Goal: Check status: Check status

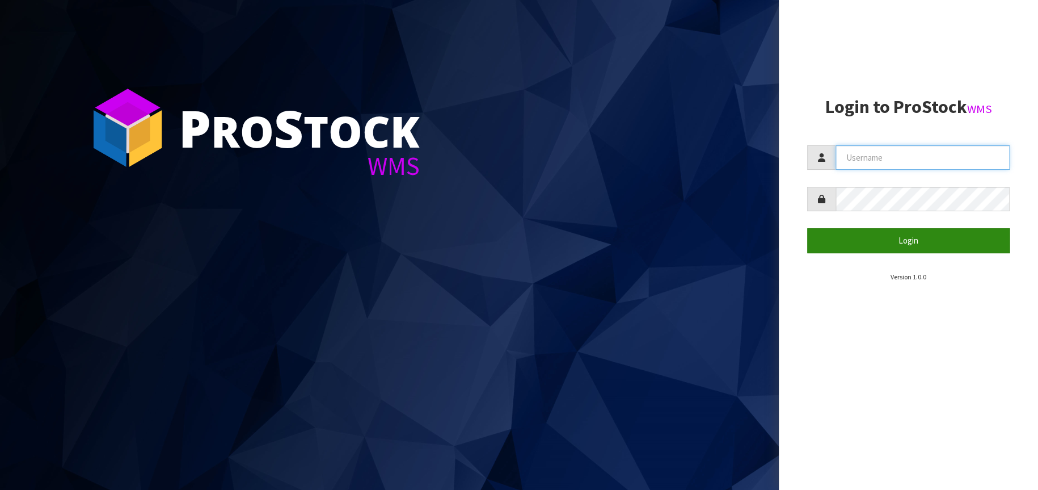
type input "[EMAIL_ADDRESS][DOMAIN_NAME]"
click at [884, 241] on button "Login" at bounding box center [908, 240] width 203 height 24
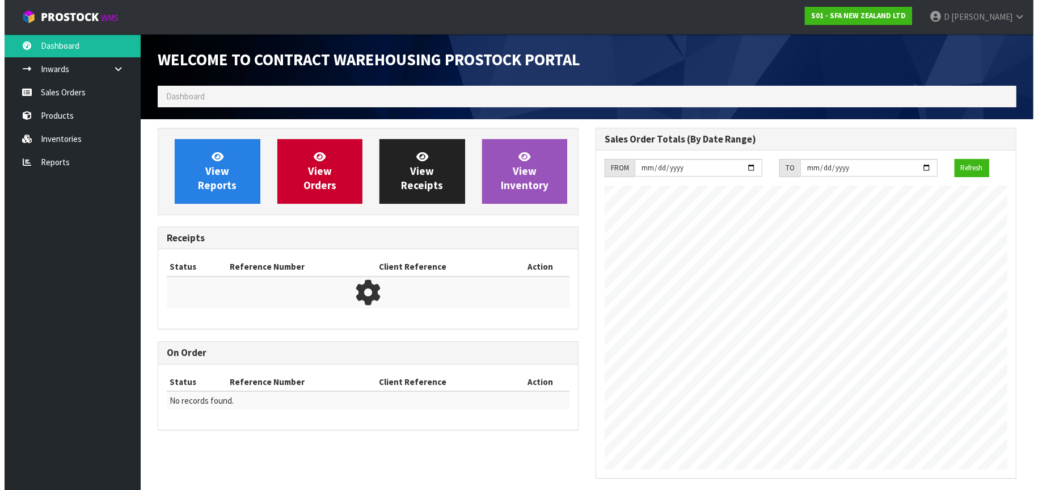
scroll to position [629, 438]
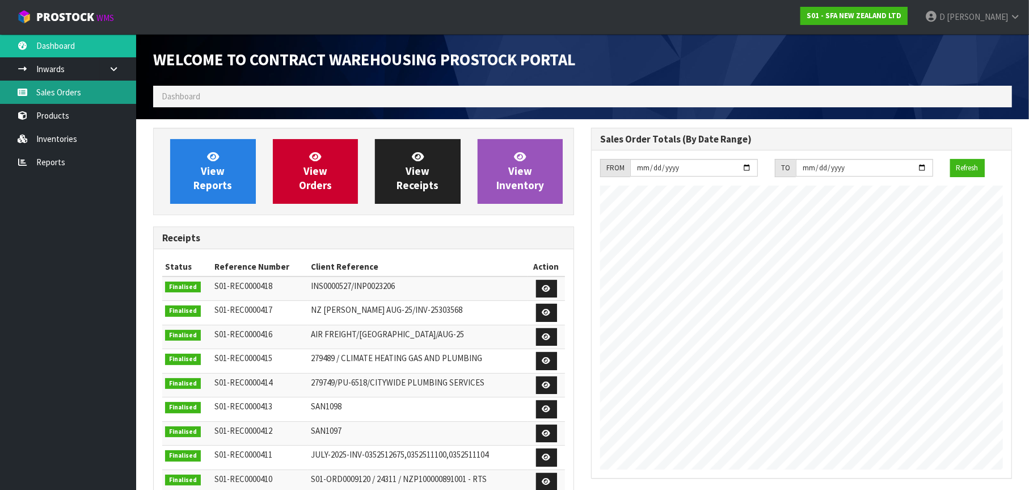
click at [82, 92] on link "Sales Orders" at bounding box center [68, 92] width 136 height 23
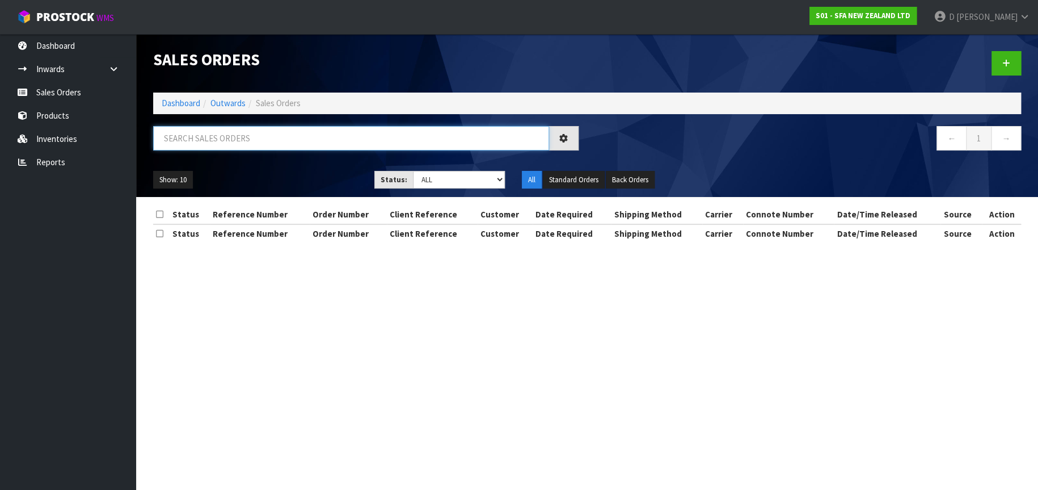
click at [186, 136] on input "text" at bounding box center [351, 138] width 396 height 24
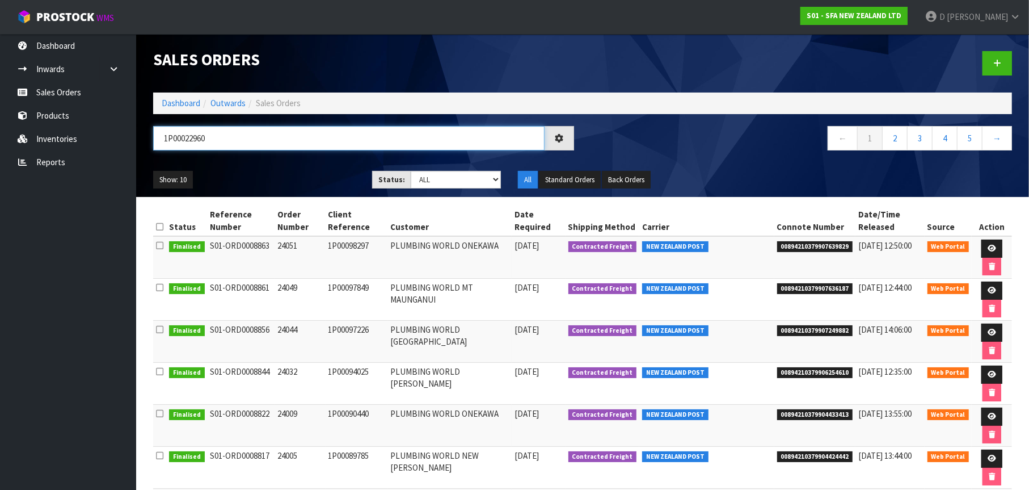
type input "1P00022960"
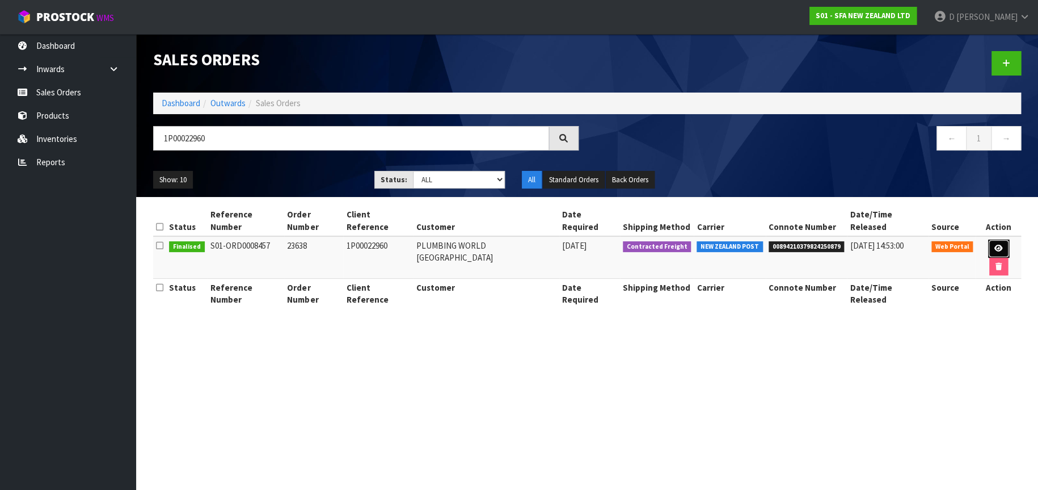
click at [994, 244] on icon at bounding box center [998, 247] width 9 height 7
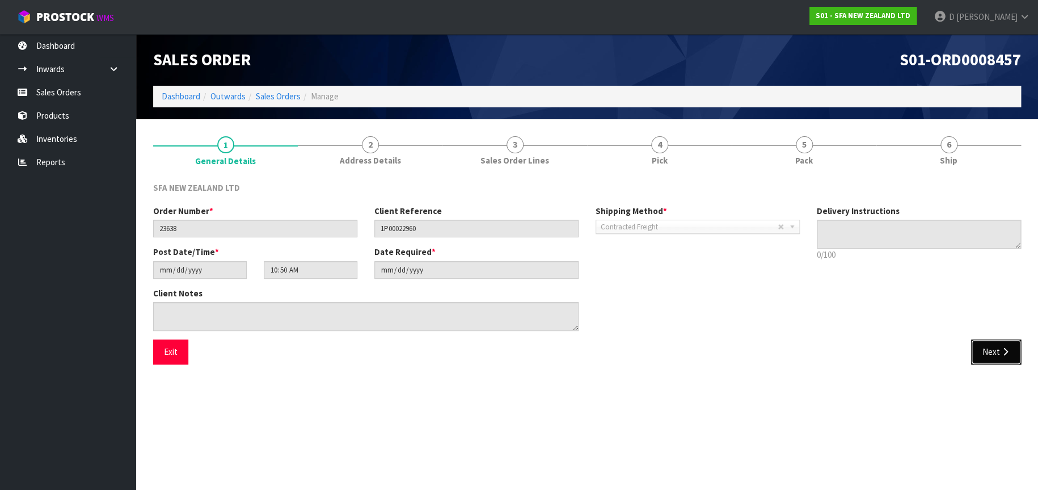
click at [1002, 359] on button "Next" at bounding box center [996, 351] width 50 height 24
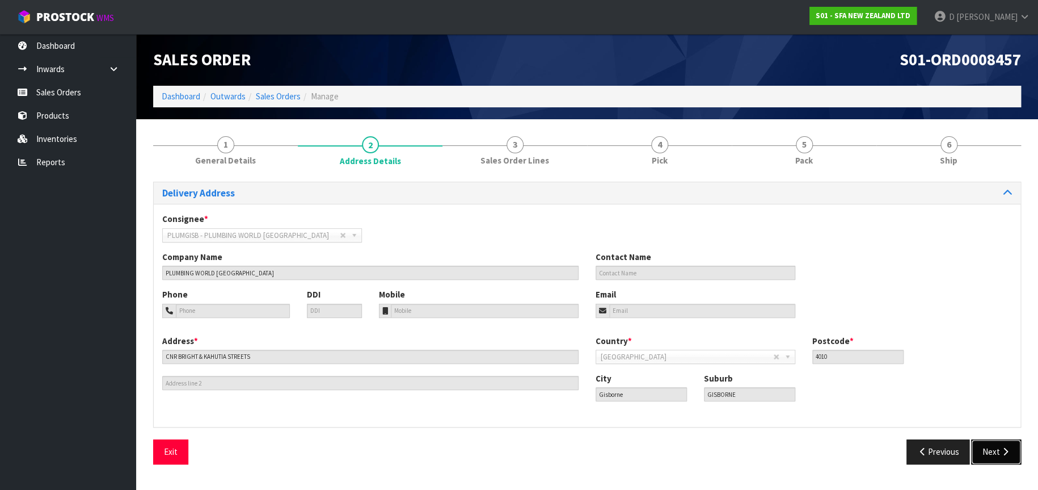
click at [996, 453] on button "Next" at bounding box center [996, 451] width 50 height 24
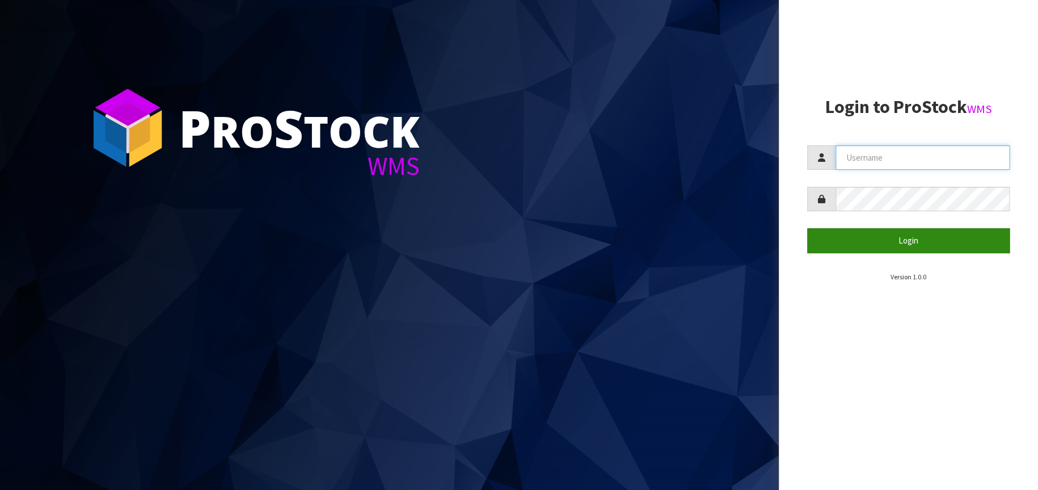
type input "[EMAIL_ADDRESS][DOMAIN_NAME]"
click at [876, 240] on button "Login" at bounding box center [908, 240] width 203 height 24
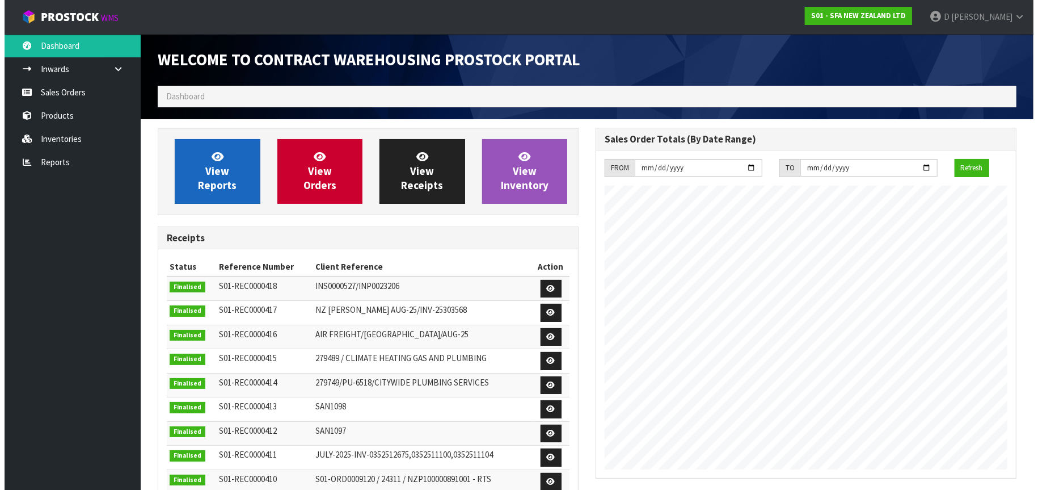
scroll to position [629, 438]
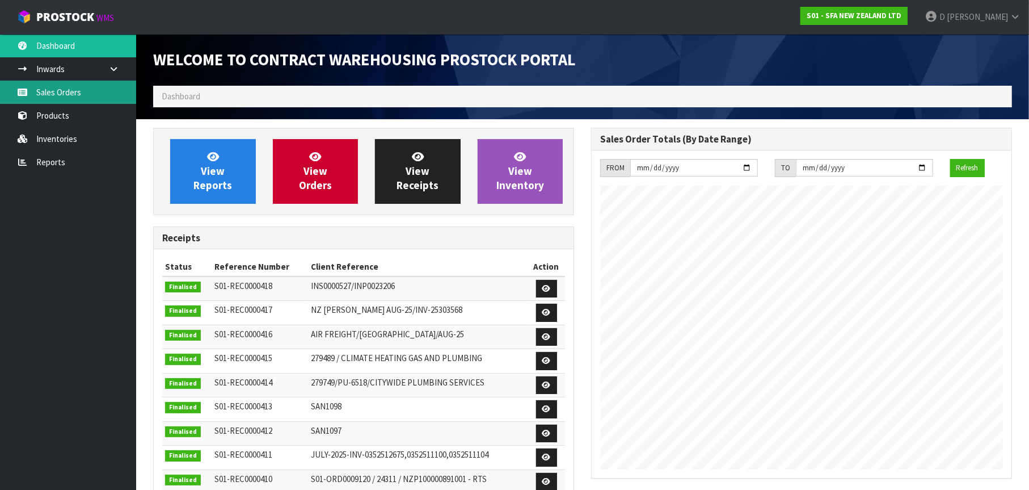
click at [89, 91] on link "Sales Orders" at bounding box center [68, 92] width 136 height 23
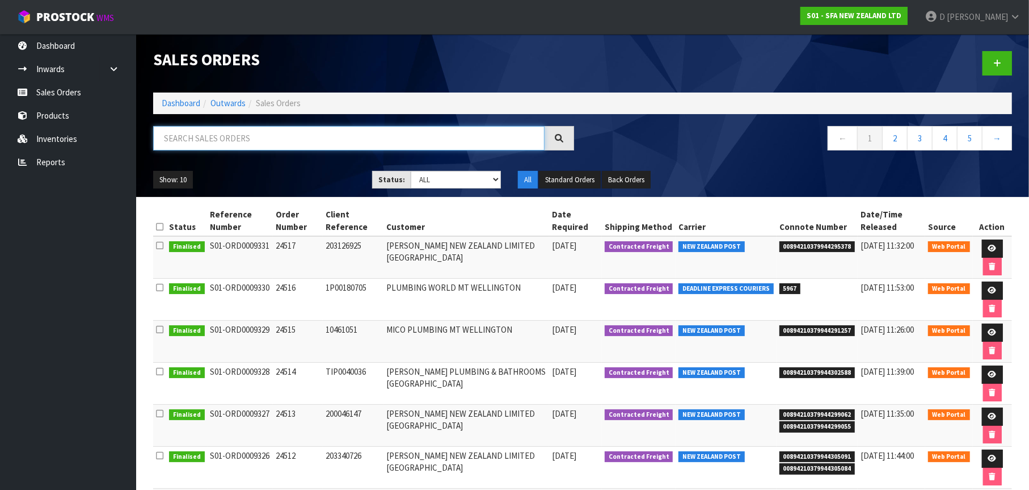
drag, startPoint x: 183, startPoint y: 132, endPoint x: 173, endPoint y: 137, distance: 10.7
paste input "10299556"
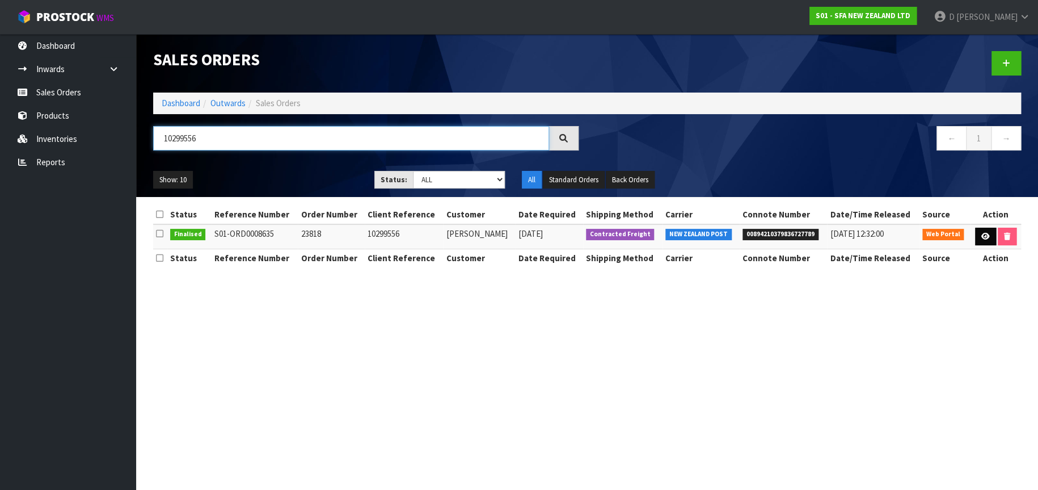
type input "10299556"
click at [988, 239] on icon at bounding box center [985, 236] width 9 height 7
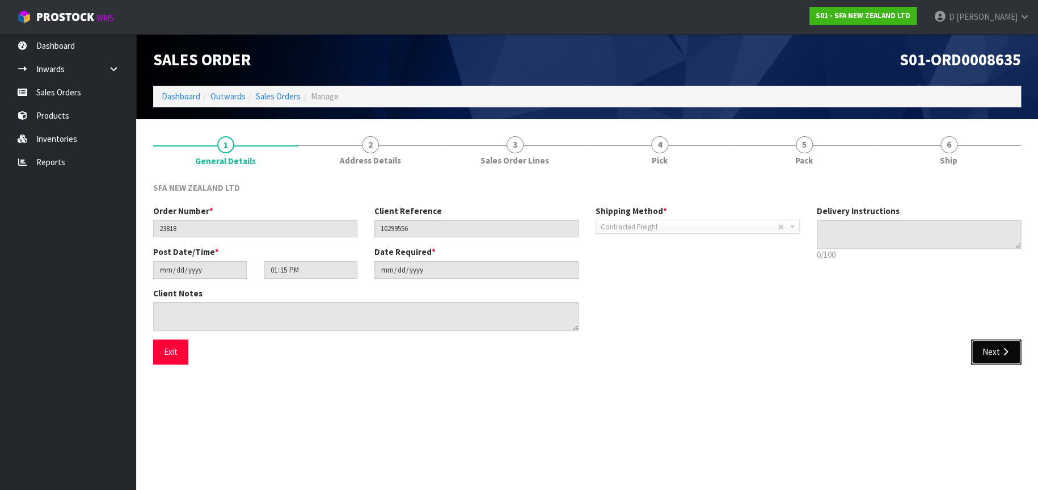
click at [1000, 352] on icon "button" at bounding box center [1005, 351] width 11 height 9
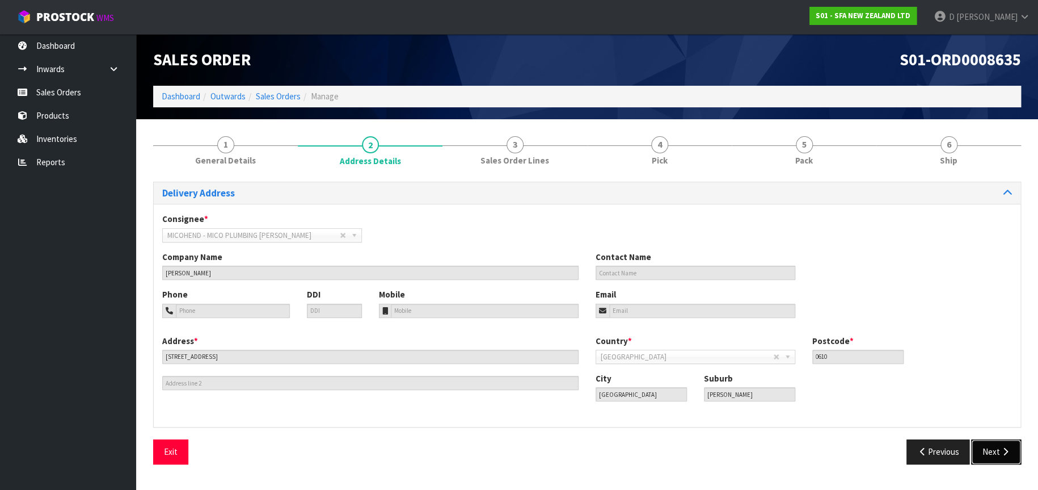
click at [989, 446] on button "Next" at bounding box center [996, 451] width 50 height 24
